Goal: Entertainment & Leisure: Browse casually

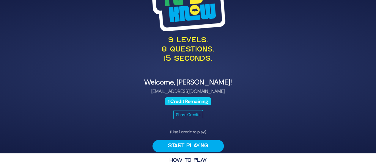
scroll to position [20, 0]
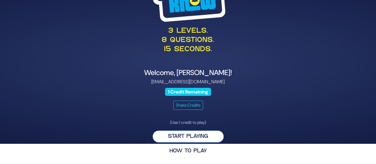
click at [200, 137] on button "Start Playing" at bounding box center [187, 136] width 71 height 12
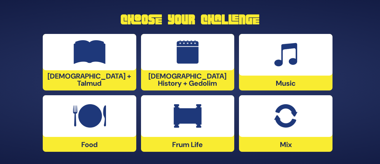
click at [122, 130] on div at bounding box center [90, 116] width 94 height 42
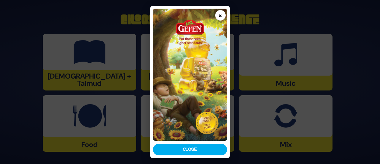
click at [220, 17] on button "×" at bounding box center [220, 15] width 10 height 10
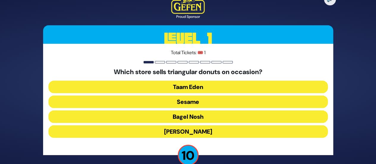
click at [177, 101] on button "Sesame" at bounding box center [187, 101] width 279 height 12
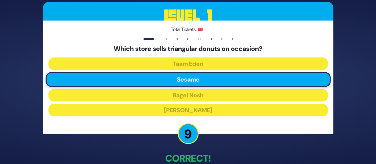
scroll to position [34, 0]
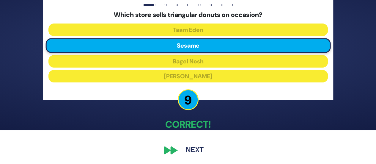
click at [200, 152] on button "Next" at bounding box center [194, 150] width 34 height 14
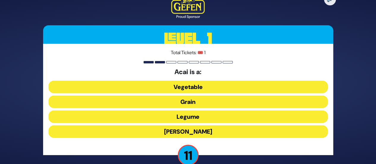
click at [186, 129] on button "[PERSON_NAME]" at bounding box center [187, 131] width 279 height 12
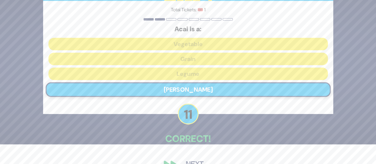
scroll to position [34, 0]
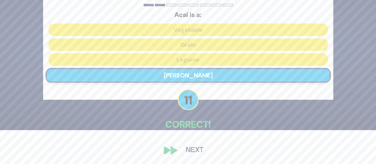
click at [193, 147] on button "Next" at bounding box center [194, 150] width 34 height 14
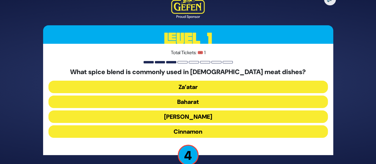
click at [182, 89] on button "Za’atar" at bounding box center [187, 87] width 279 height 12
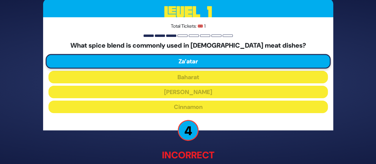
scroll to position [37, 0]
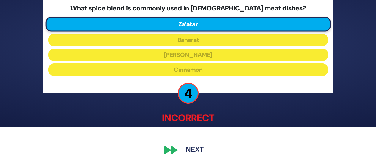
click at [194, 149] on button "Next" at bounding box center [194, 150] width 34 height 14
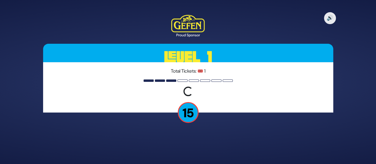
scroll to position [0, 0]
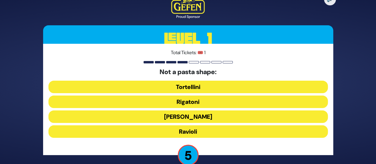
click at [206, 135] on button "Ravioli" at bounding box center [187, 131] width 279 height 12
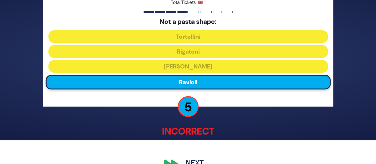
scroll to position [37, 0]
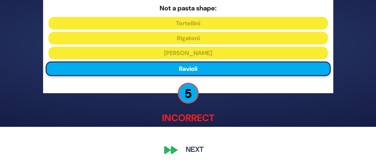
click at [186, 146] on button "Next" at bounding box center [194, 150] width 34 height 14
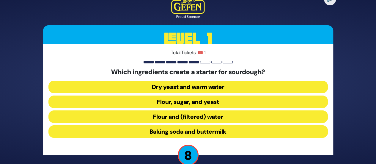
click at [190, 115] on button "Flour and (filtered) water" at bounding box center [187, 116] width 279 height 12
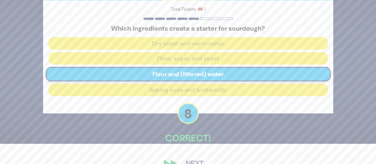
scroll to position [34, 0]
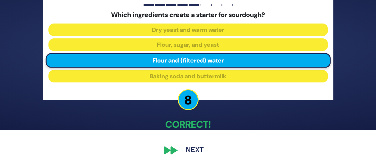
click at [193, 149] on button "Next" at bounding box center [194, 150] width 34 height 14
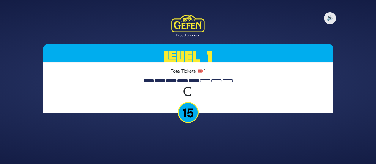
scroll to position [0, 0]
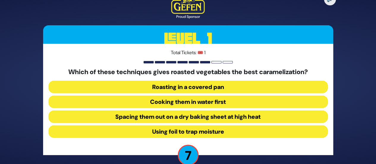
click at [259, 119] on button "Spacing them out on a dry baking sheet at high heat" at bounding box center [187, 116] width 279 height 12
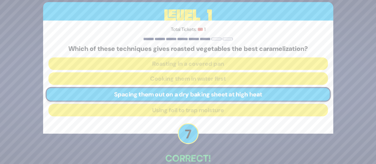
scroll to position [34, 0]
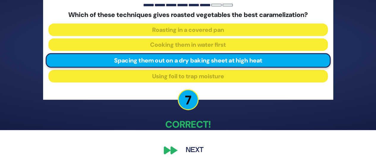
click at [193, 151] on button "Next" at bounding box center [194, 150] width 34 height 14
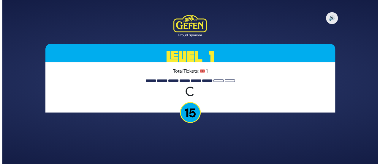
scroll to position [0, 0]
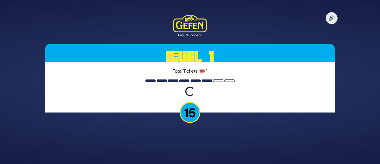
click at [190, 88] on div "Loading question..." at bounding box center [189, 91] width 13 height 13
click at [190, 88] on div "Loading question..." at bounding box center [190, 91] width 12 height 12
click at [190, 88] on div "Loading question..." at bounding box center [190, 91] width 11 height 11
click at [190, 88] on div "Loading question..." at bounding box center [190, 91] width 12 height 12
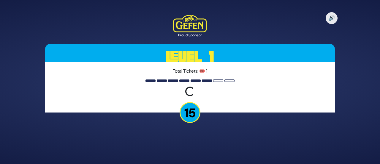
click at [190, 88] on div "Loading question..." at bounding box center [190, 91] width 11 height 11
click at [190, 88] on div "Loading question..." at bounding box center [190, 91] width 13 height 13
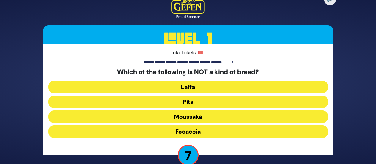
click at [198, 114] on button "Moussaka" at bounding box center [187, 116] width 279 height 12
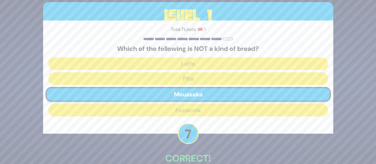
scroll to position [34, 0]
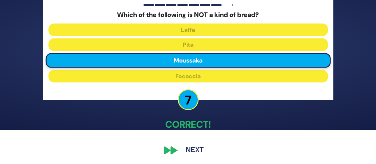
click at [191, 152] on button "Next" at bounding box center [194, 150] width 34 height 14
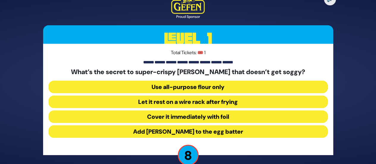
click at [215, 103] on button "Let it rest on a wire rack after frying" at bounding box center [187, 101] width 279 height 12
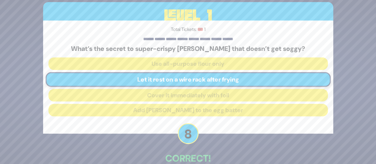
scroll to position [34, 0]
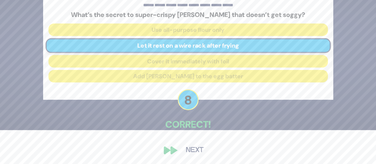
click at [196, 151] on button "Next" at bounding box center [194, 150] width 34 height 14
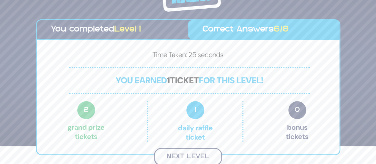
scroll to position [17, 0]
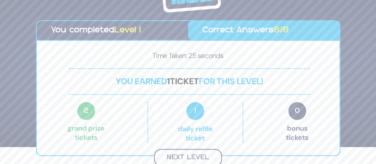
click at [192, 152] on button "Next Level" at bounding box center [188, 158] width 68 height 18
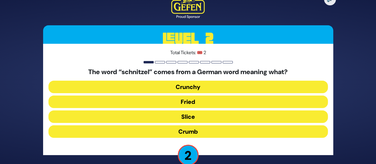
click at [174, 102] on button "Fried" at bounding box center [187, 101] width 279 height 12
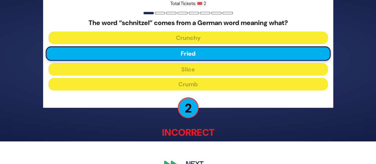
scroll to position [37, 0]
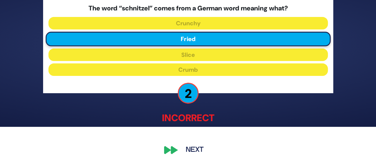
click at [186, 151] on button "Next" at bounding box center [194, 150] width 34 height 14
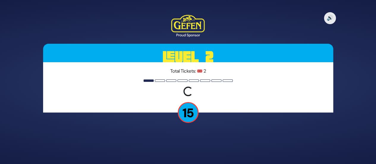
scroll to position [0, 0]
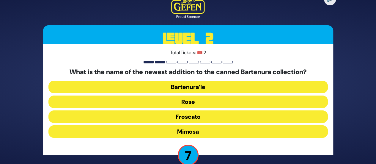
click at [220, 133] on button "Mimosa" at bounding box center [187, 131] width 279 height 12
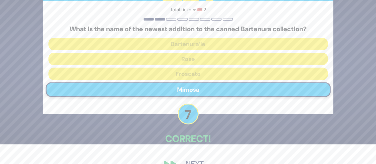
scroll to position [34, 0]
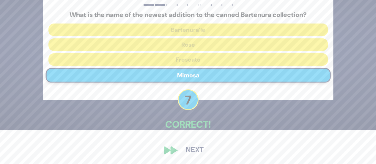
click at [184, 148] on button "Next" at bounding box center [194, 150] width 34 height 14
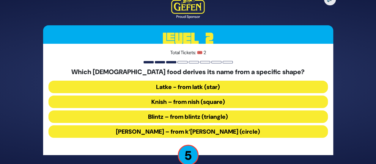
click at [201, 114] on button "Blintz – from blintz (triangle)" at bounding box center [187, 116] width 279 height 12
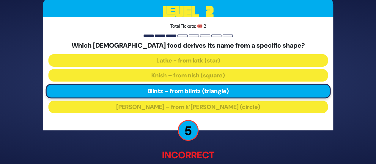
scroll to position [37, 0]
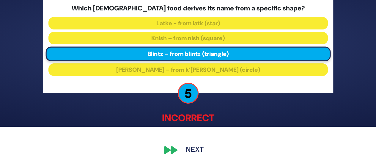
click at [181, 147] on button "Next" at bounding box center [194, 150] width 34 height 14
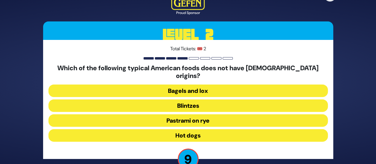
click at [191, 131] on button "Hot dogs" at bounding box center [187, 135] width 279 height 12
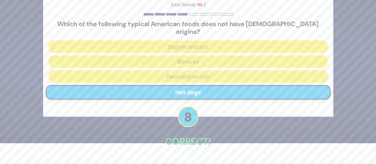
scroll to position [34, 0]
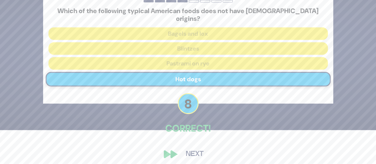
click at [193, 150] on button "Next" at bounding box center [194, 154] width 34 height 14
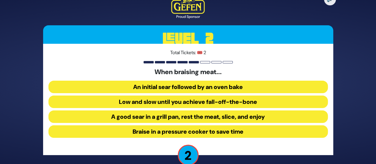
click at [178, 99] on button "Low and slow until you achieve fall-off-the-bone" at bounding box center [187, 101] width 279 height 12
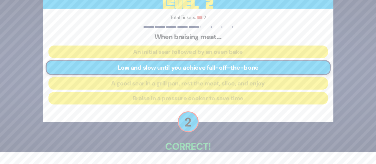
scroll to position [34, 0]
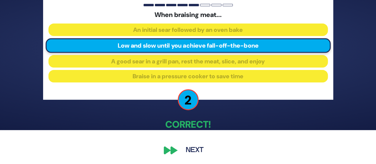
click at [197, 148] on button "Next" at bounding box center [194, 150] width 34 height 14
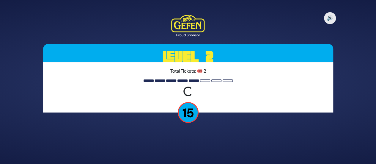
scroll to position [0, 0]
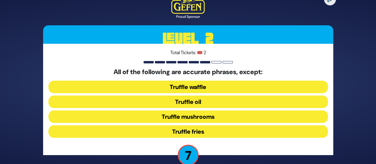
click at [210, 88] on button "Truffle waffle" at bounding box center [187, 87] width 279 height 12
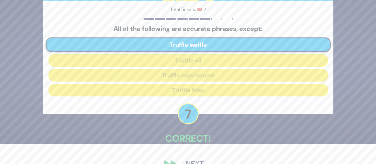
scroll to position [34, 0]
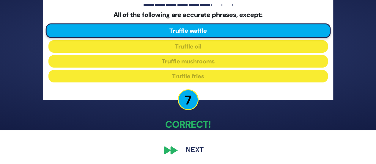
click at [197, 149] on button "Next" at bounding box center [194, 150] width 34 height 14
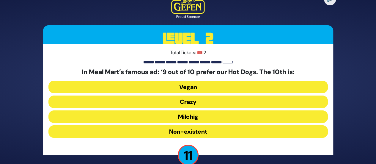
click at [188, 117] on button "Milchig" at bounding box center [187, 116] width 279 height 12
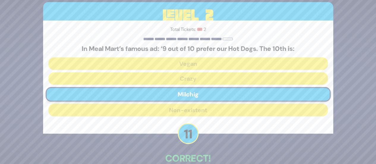
scroll to position [34, 0]
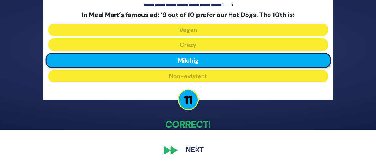
click at [197, 151] on button "Next" at bounding box center [194, 150] width 34 height 14
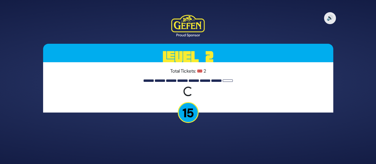
scroll to position [0, 0]
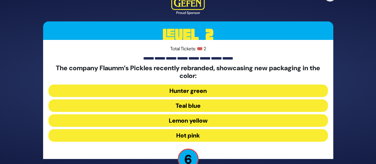
click at [188, 107] on button "Teal blue" at bounding box center [187, 105] width 279 height 12
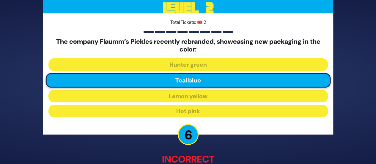
scroll to position [41, 0]
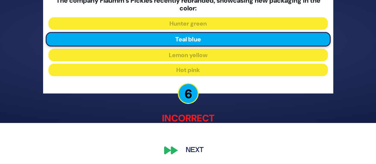
click at [188, 147] on button "Next" at bounding box center [194, 150] width 34 height 14
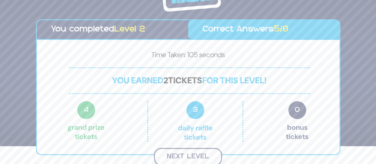
scroll to position [17, 0]
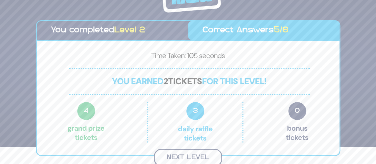
click at [198, 154] on button "Next Level" at bounding box center [188, 158] width 68 height 18
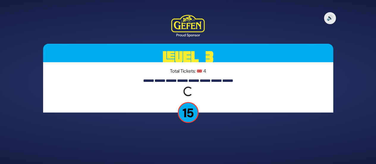
scroll to position [0, 0]
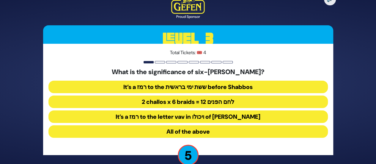
click at [203, 135] on button "All of the above" at bounding box center [187, 131] width 279 height 12
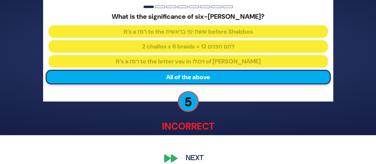
scroll to position [37, 0]
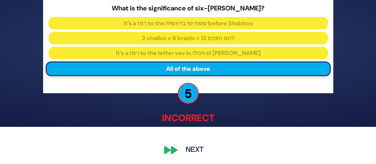
click at [190, 146] on button "Next" at bounding box center [194, 150] width 34 height 14
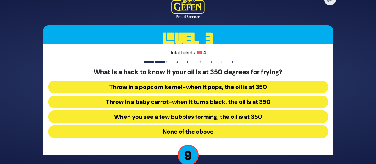
click at [184, 118] on button "When you see a few bubbles forming, the oil is at 350" at bounding box center [187, 116] width 279 height 12
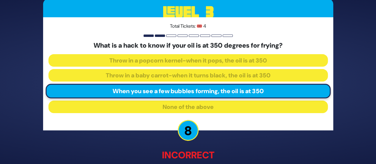
scroll to position [37, 0]
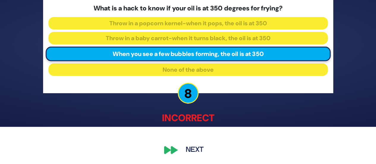
click at [183, 148] on button "Next" at bounding box center [194, 150] width 34 height 14
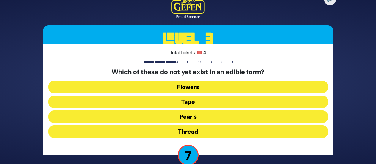
drag, startPoint x: 169, startPoint y: 104, endPoint x: 185, endPoint y: 127, distance: 28.7
click at [185, 127] on div "Which of these do not yet exist in an edible form? Flowers Tape Pearls Thread" at bounding box center [187, 104] width 279 height 72
click at [185, 127] on button "Thread" at bounding box center [187, 131] width 279 height 12
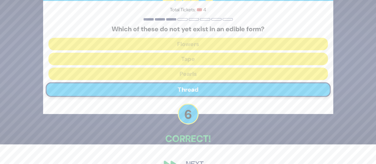
scroll to position [34, 0]
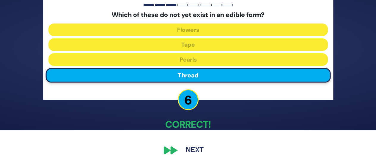
click at [195, 148] on button "Next" at bounding box center [194, 150] width 34 height 14
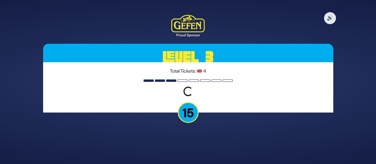
scroll to position [0, 0]
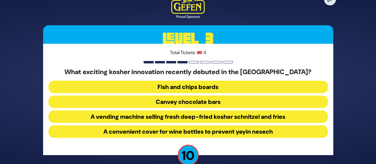
click at [199, 85] on button "Fish and chips boards" at bounding box center [187, 87] width 279 height 12
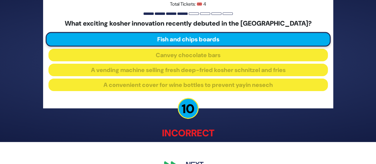
scroll to position [37, 0]
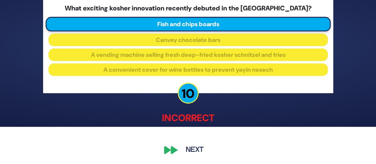
click at [187, 150] on button "Next" at bounding box center [194, 150] width 34 height 14
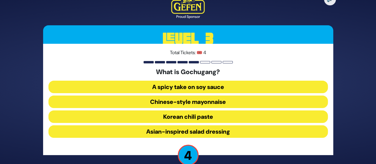
click at [119, 83] on button "A spicy take on soy sauce" at bounding box center [187, 87] width 279 height 12
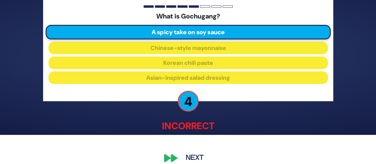
scroll to position [37, 0]
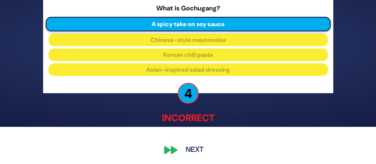
click at [185, 151] on button "Next" at bounding box center [194, 150] width 34 height 14
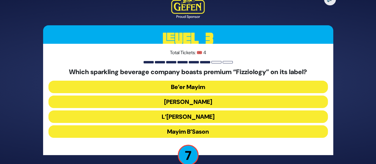
click at [150, 84] on button "Be’er Mayim" at bounding box center [187, 87] width 279 height 12
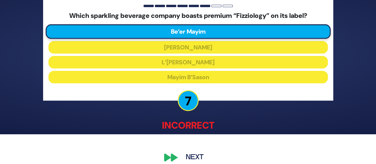
scroll to position [37, 0]
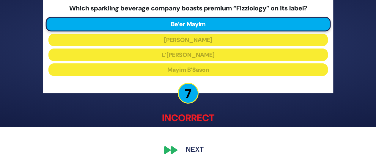
click at [180, 148] on button "Next" at bounding box center [194, 150] width 34 height 14
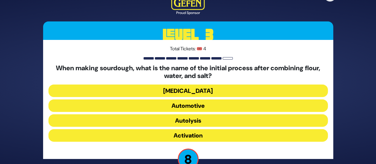
click at [171, 133] on button "Activation" at bounding box center [187, 135] width 279 height 12
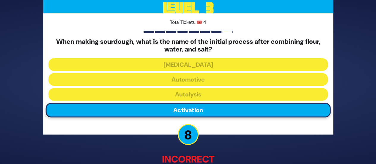
scroll to position [41, 0]
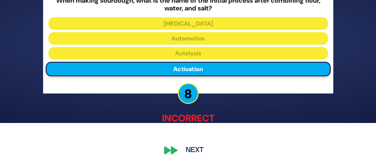
click at [184, 147] on button "Next" at bounding box center [194, 150] width 34 height 14
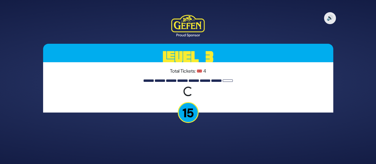
scroll to position [0, 0]
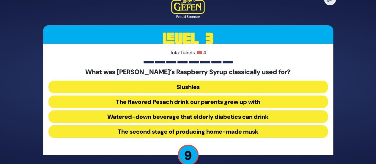
click at [139, 101] on button "The flavored Pesach drink our parents grew up with" at bounding box center [187, 101] width 279 height 12
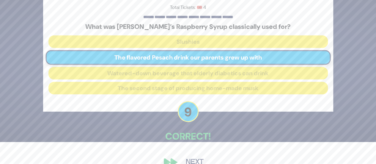
scroll to position [34, 0]
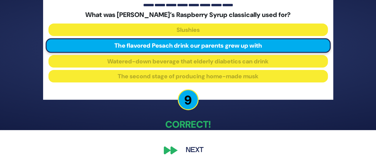
click at [189, 151] on button "Next" at bounding box center [194, 150] width 34 height 14
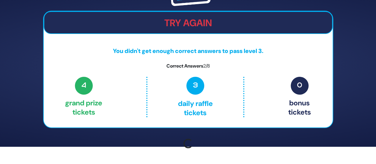
scroll to position [25, 0]
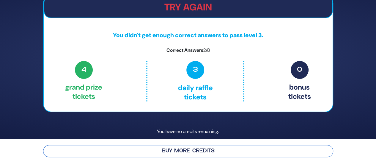
click at [264, 147] on button "Buy More Credits" at bounding box center [188, 151] width 290 height 12
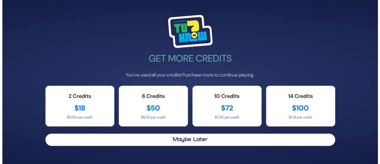
scroll to position [0, 0]
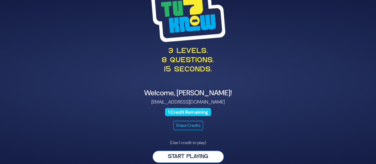
click at [193, 157] on button "Start Playing" at bounding box center [187, 156] width 71 height 12
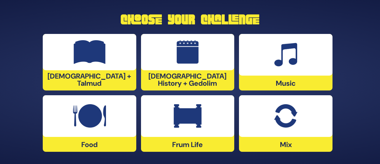
click at [314, 70] on div at bounding box center [286, 55] width 94 height 42
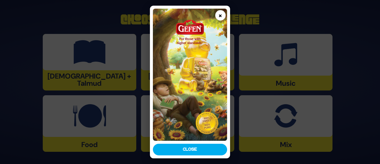
click at [219, 15] on button "×" at bounding box center [220, 15] width 10 height 10
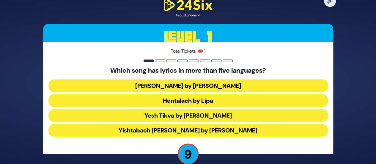
click at [155, 101] on button "Hentalach by Lipa" at bounding box center [187, 100] width 279 height 12
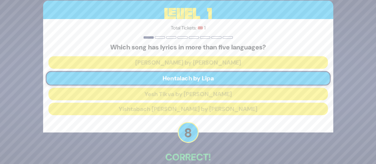
scroll to position [33, 0]
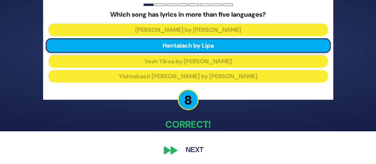
click at [185, 152] on button "Next" at bounding box center [194, 150] width 34 height 14
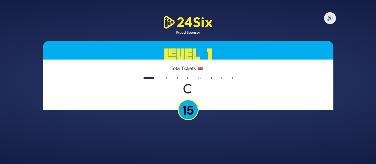
scroll to position [0, 0]
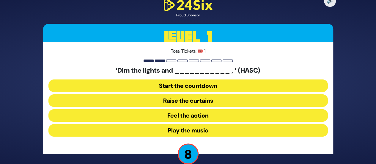
click at [145, 86] on button "Start the countdown" at bounding box center [187, 85] width 279 height 12
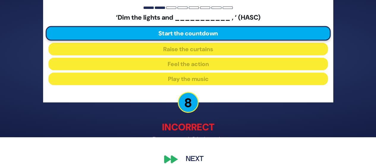
scroll to position [36, 0]
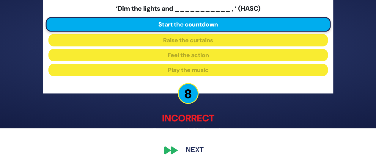
click at [172, 152] on div "🔊 Proud Sponsor Level 1 Total Tickets: 🎟️ 1 ‘Dim the lights and ___________ , ‘…" at bounding box center [188, 46] width 304 height 236
click at [186, 150] on button "Next" at bounding box center [194, 150] width 34 height 14
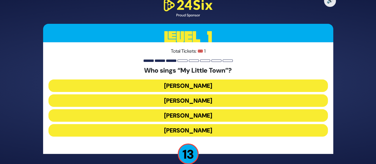
click at [174, 115] on button "Shulem Lemmer" at bounding box center [187, 115] width 279 height 12
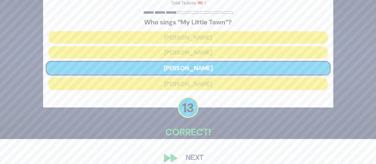
scroll to position [33, 0]
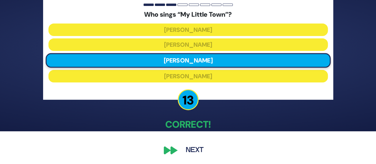
click at [191, 150] on button "Next" at bounding box center [194, 150] width 34 height 14
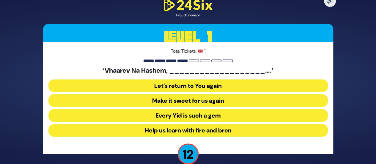
click at [177, 103] on button "Make it sweet for us again" at bounding box center [187, 100] width 279 height 12
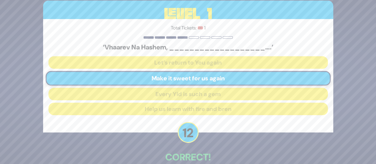
scroll to position [33, 0]
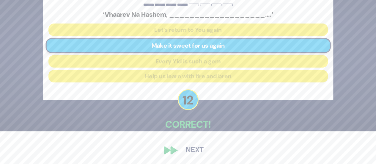
click at [185, 153] on button "Next" at bounding box center [194, 150] width 34 height 14
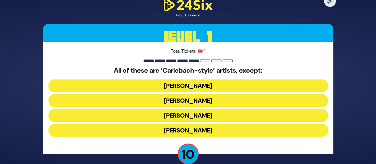
click at [187, 127] on button "Yiddy Bialostotzky" at bounding box center [187, 130] width 279 height 12
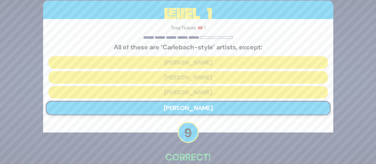
scroll to position [33, 0]
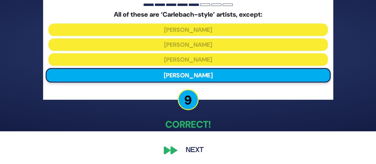
click at [191, 146] on button "Next" at bounding box center [194, 150] width 34 height 14
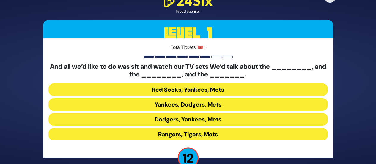
click at [172, 103] on button "Yankees, Dodgers, Mets" at bounding box center [187, 104] width 279 height 12
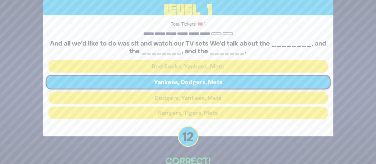
scroll to position [37, 0]
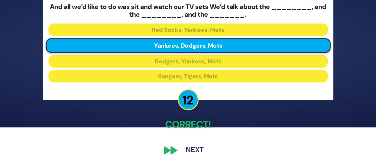
click at [182, 150] on button "Next" at bounding box center [194, 150] width 34 height 14
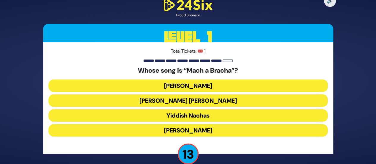
click at [184, 100] on button "Shmueli Ungar" at bounding box center [187, 100] width 279 height 12
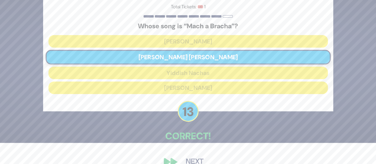
scroll to position [33, 0]
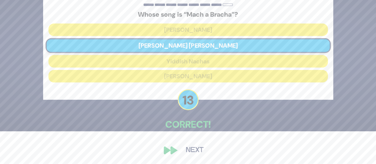
click at [198, 149] on button "Next" at bounding box center [194, 150] width 34 height 14
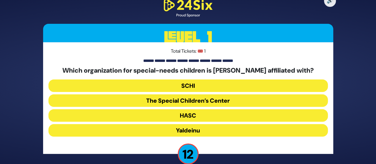
click at [190, 102] on button "The Special Children’s Center" at bounding box center [187, 100] width 279 height 12
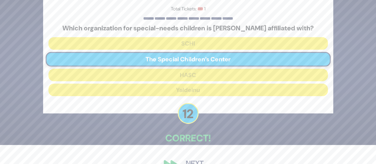
scroll to position [33, 0]
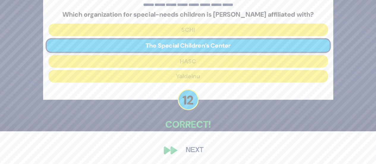
click at [191, 151] on button "Next" at bounding box center [194, 150] width 34 height 14
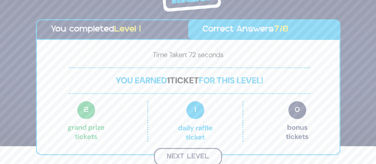
scroll to position [17, 0]
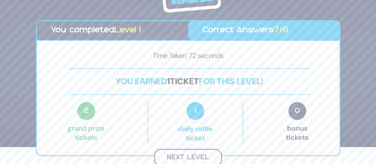
click at [191, 151] on button "Next Level" at bounding box center [188, 158] width 68 height 18
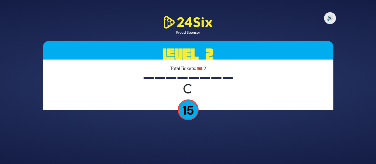
scroll to position [0, 0]
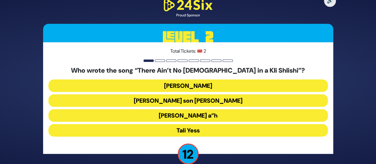
click at [197, 83] on button "Abie Rotenberg" at bounding box center [187, 85] width 279 height 12
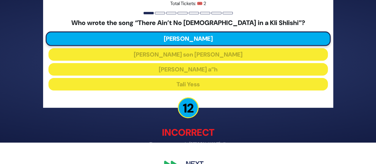
scroll to position [36, 0]
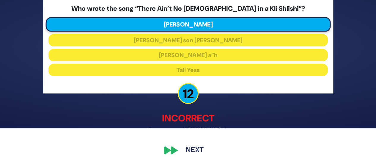
click at [198, 147] on button "Next" at bounding box center [194, 150] width 34 height 14
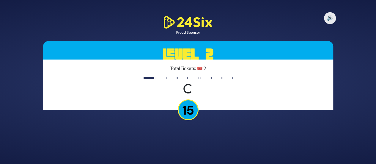
scroll to position [0, 0]
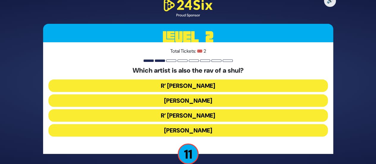
click at [183, 100] on button "Beri Weber" at bounding box center [187, 100] width 279 height 12
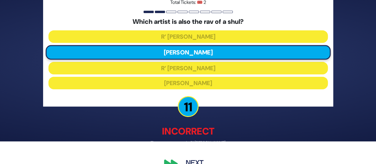
scroll to position [36, 0]
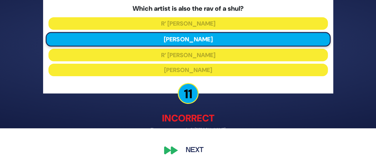
click at [184, 147] on button "Next" at bounding box center [194, 150] width 34 height 14
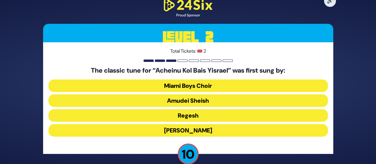
click at [185, 103] on button "Amudei Sheish" at bounding box center [187, 100] width 279 height 12
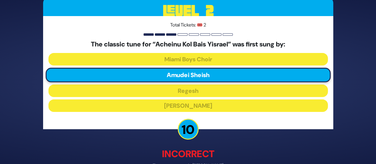
scroll to position [36, 0]
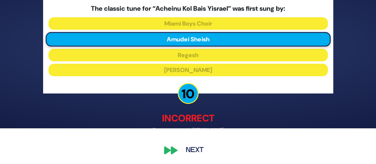
click at [197, 152] on button "Next" at bounding box center [194, 150] width 34 height 14
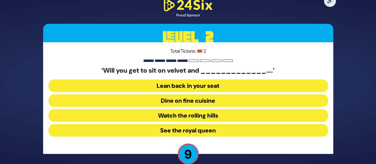
click at [188, 100] on button "Dine on fine cuisine" at bounding box center [187, 100] width 279 height 12
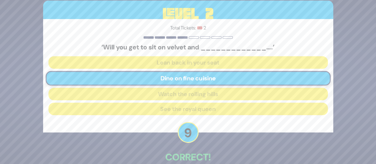
scroll to position [33, 0]
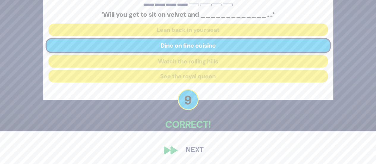
click at [185, 147] on button "Next" at bounding box center [194, 150] width 34 height 14
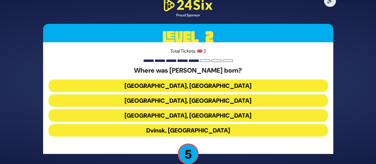
click at [176, 130] on button "Dvinsk, Latvia" at bounding box center [187, 130] width 279 height 12
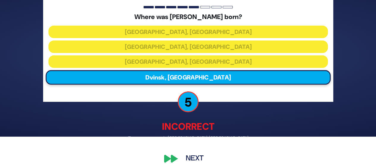
scroll to position [36, 0]
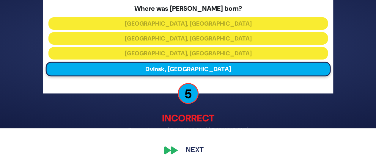
click at [185, 145] on button "Next" at bounding box center [194, 150] width 34 height 14
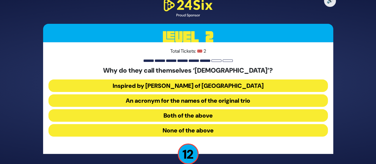
click at [190, 81] on button "Inspired by R’ Zusha of Hanipoli" at bounding box center [187, 85] width 279 height 12
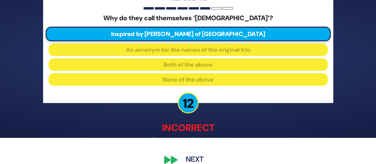
scroll to position [36, 0]
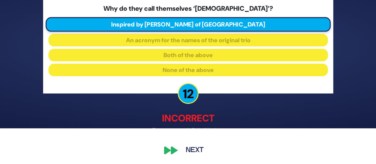
click at [193, 145] on button "Next" at bounding box center [194, 150] width 34 height 14
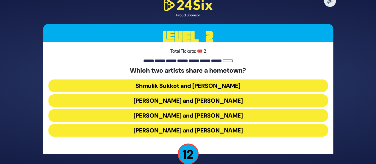
click at [191, 98] on button "Abie Rotenberg and Baruch Levine" at bounding box center [187, 100] width 279 height 12
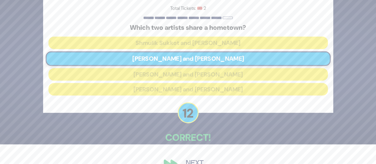
scroll to position [33, 0]
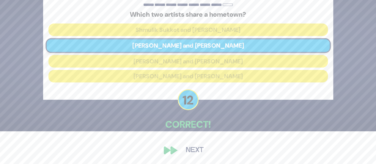
click at [195, 151] on button "Next" at bounding box center [194, 150] width 34 height 14
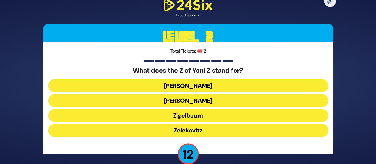
click at [187, 101] on button "Zelinger" at bounding box center [187, 100] width 279 height 12
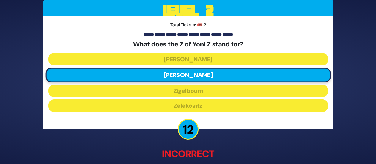
scroll to position [36, 0]
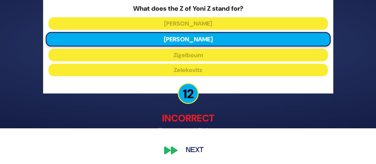
click at [192, 148] on button "Next" at bounding box center [194, 150] width 34 height 14
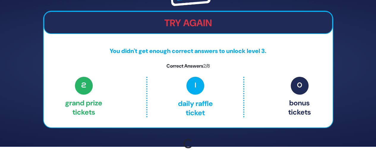
scroll to position [25, 0]
